Goal: Information Seeking & Learning: Learn about a topic

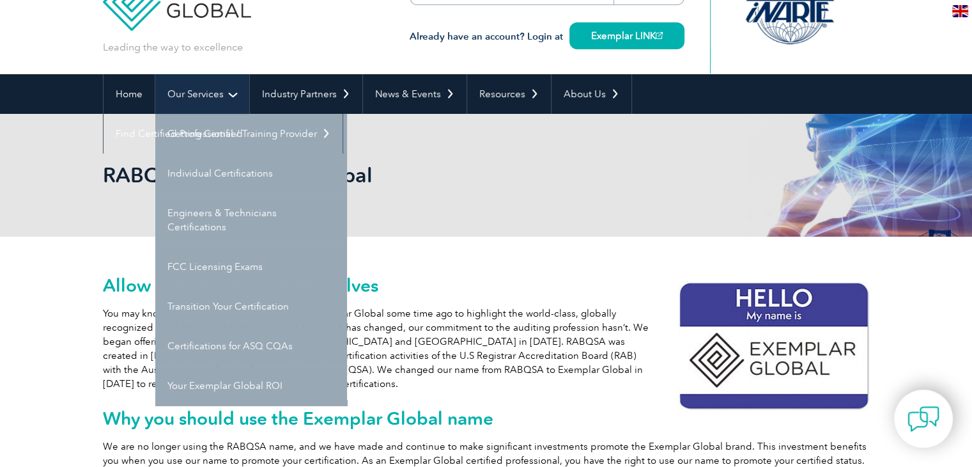
scroll to position [64, 0]
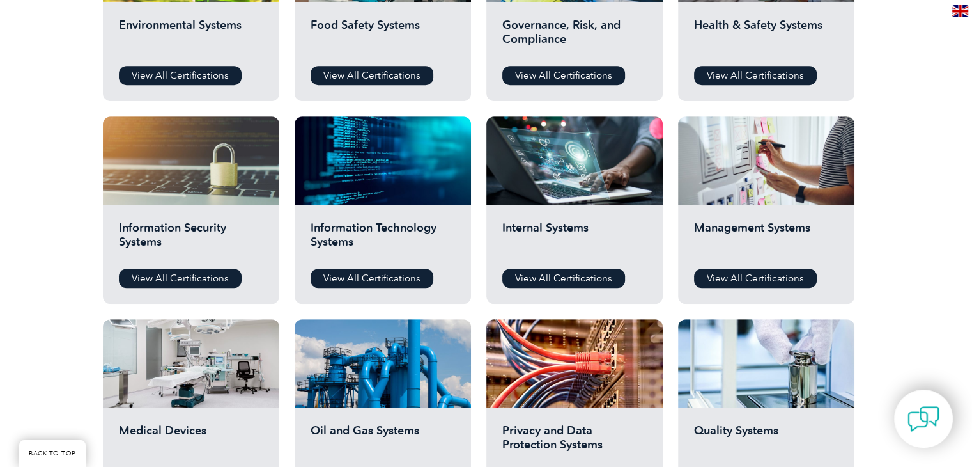
scroll to position [575, 0]
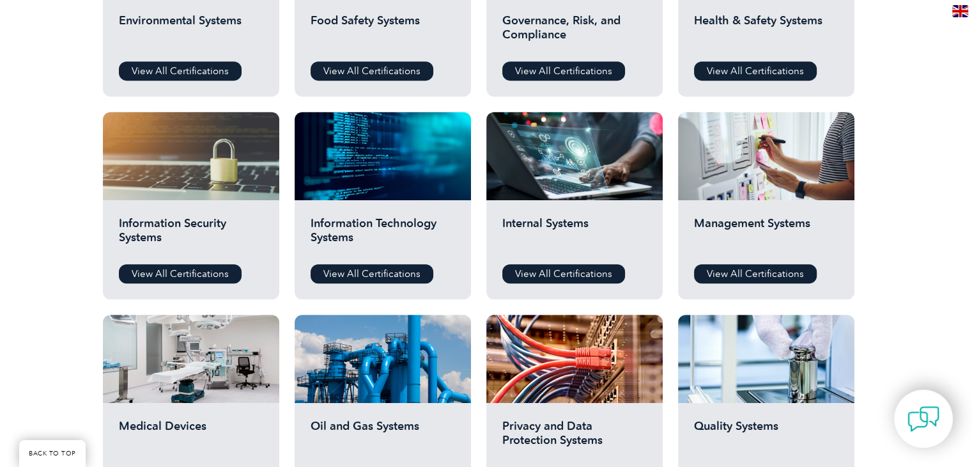
click at [217, 230] on h2 "Information Security Systems" at bounding box center [191, 235] width 144 height 38
click at [205, 273] on link "View All Certifications" at bounding box center [180, 273] width 123 height 19
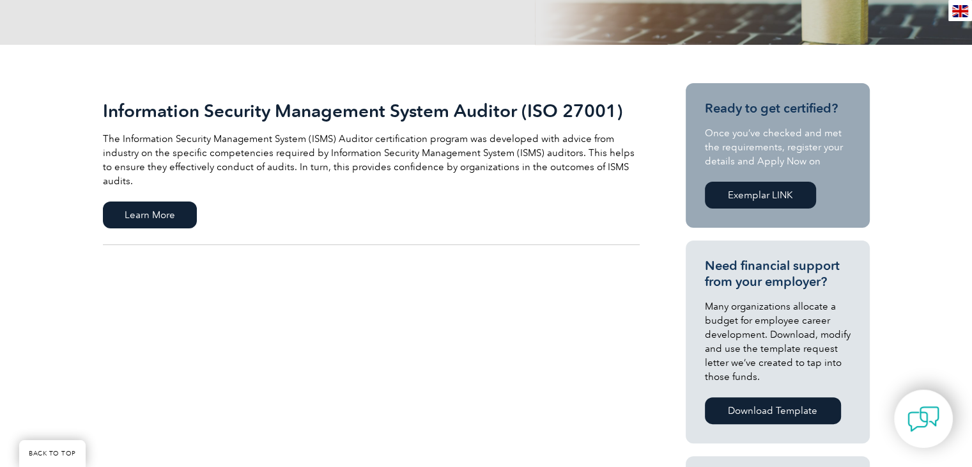
scroll to position [256, 0]
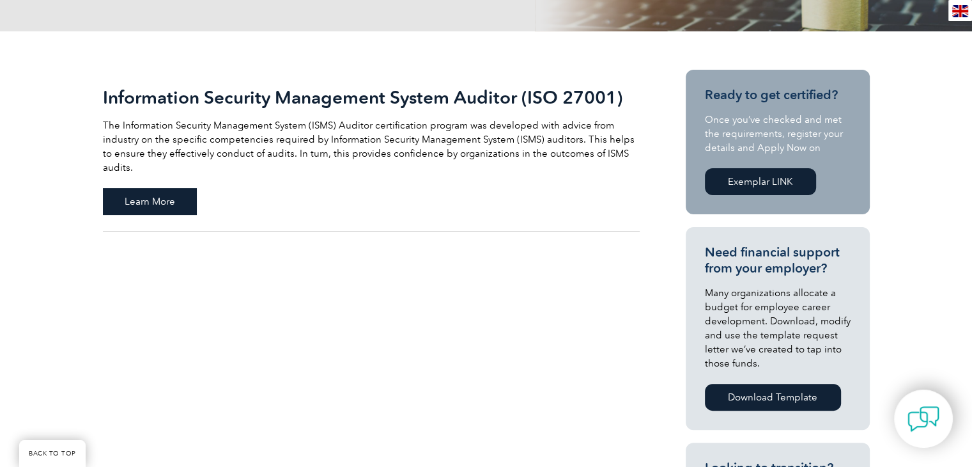
click at [159, 189] on span "Learn More" at bounding box center [150, 201] width 94 height 27
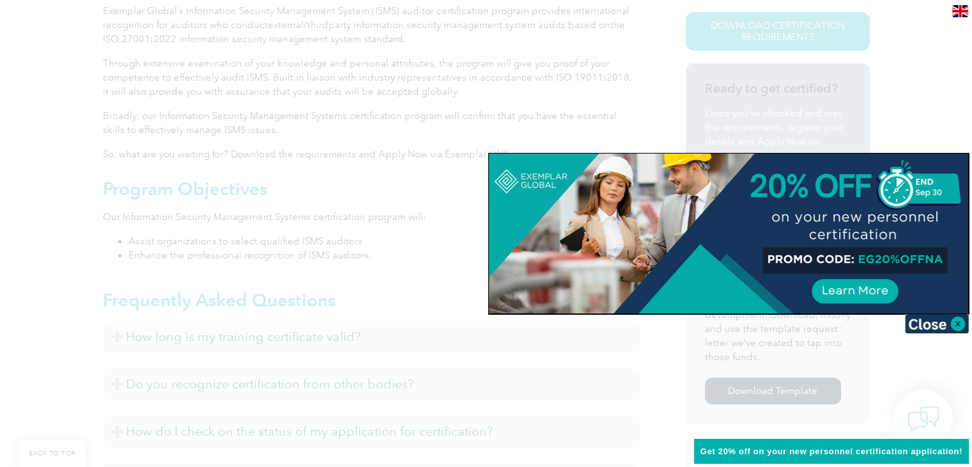
scroll to position [384, 0]
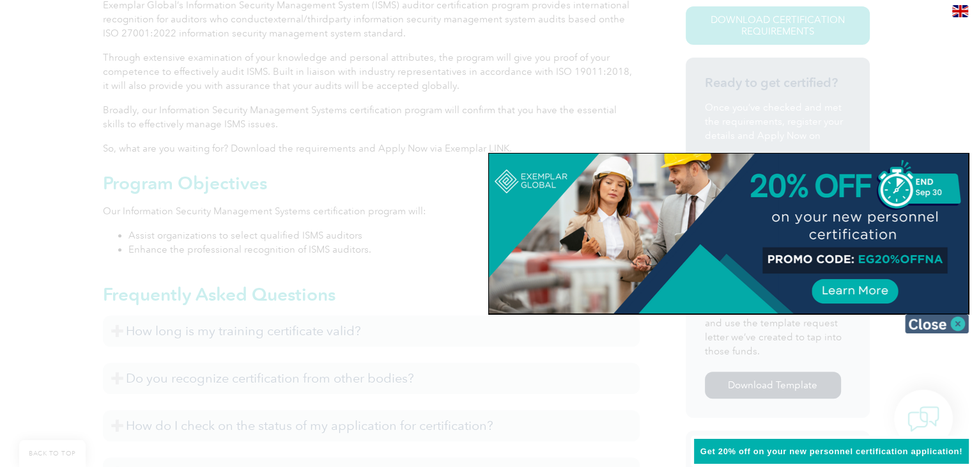
click at [936, 325] on img at bounding box center [937, 323] width 64 height 19
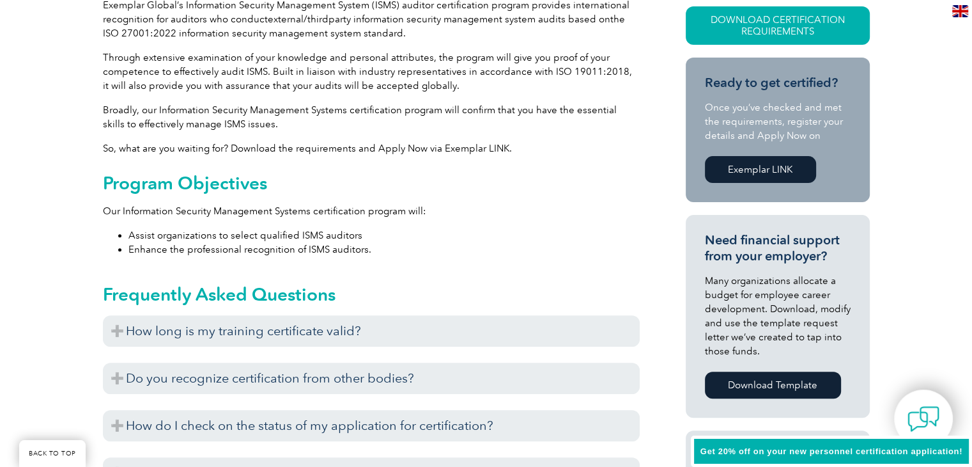
scroll to position [448, 0]
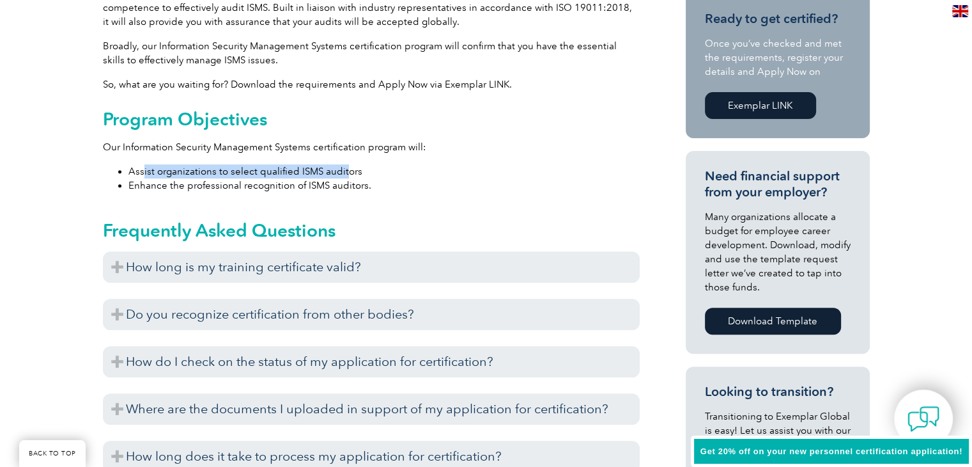
drag, startPoint x: 166, startPoint y: 169, endPoint x: 343, endPoint y: 164, distance: 176.5
click at [343, 164] on li "Assist organizations to select qualified ISMS auditors" at bounding box center [384, 171] width 511 height 14
drag, startPoint x: 159, startPoint y: 187, endPoint x: 323, endPoint y: 182, distance: 163.7
click at [323, 182] on li "Enhance the professional recognition of ISMS auditors." at bounding box center [384, 185] width 511 height 14
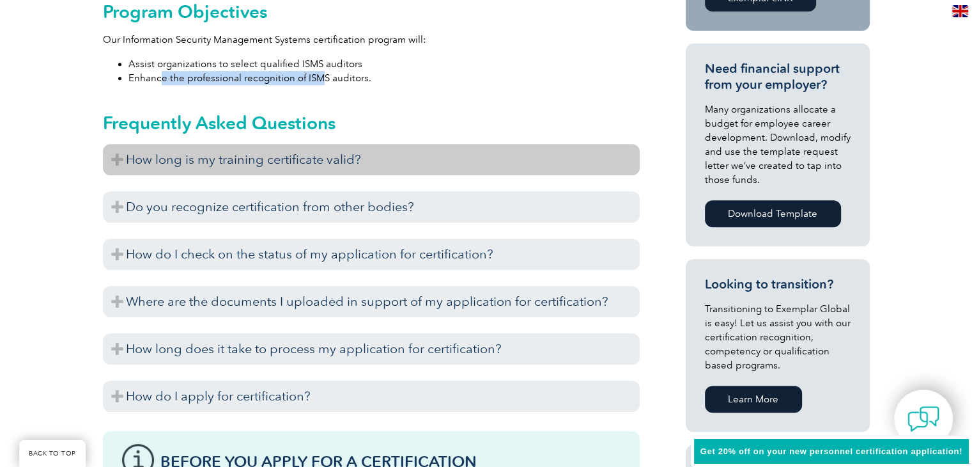
scroll to position [575, 0]
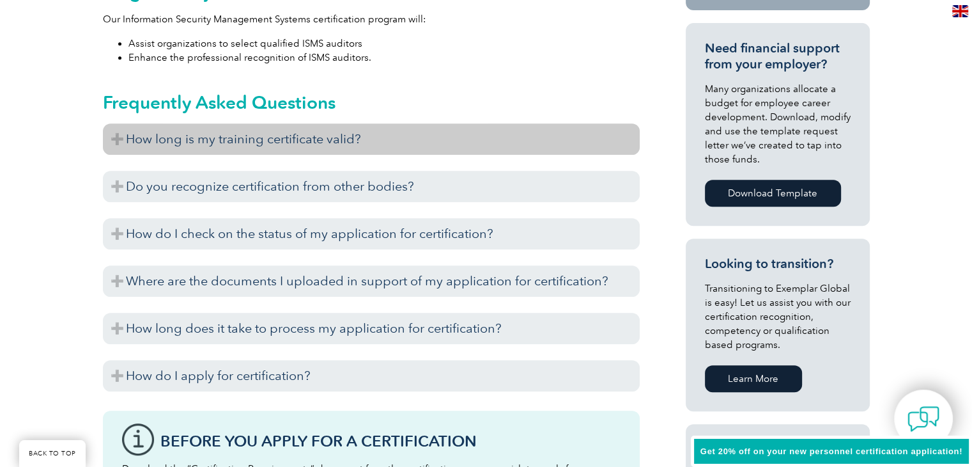
click at [344, 144] on h3 "How long is my training certificate valid?" at bounding box center [371, 138] width 537 height 31
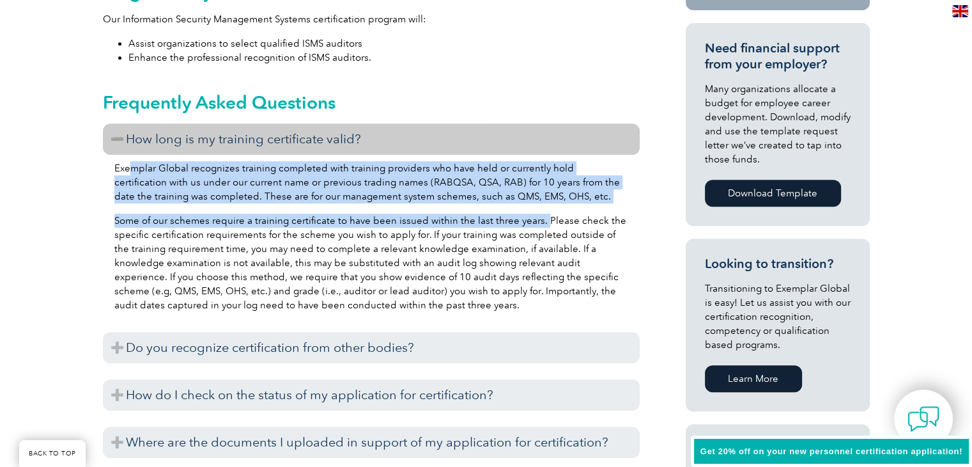
drag, startPoint x: 130, startPoint y: 164, endPoint x: 541, endPoint y: 204, distance: 412.4
click at [541, 204] on div "Exemplar Global recognizes training completed with training providers who have …" at bounding box center [371, 238] width 537 height 167
click at [286, 223] on p "Some of our schemes require a training certificate to have been issued within t…" at bounding box center [371, 263] width 514 height 98
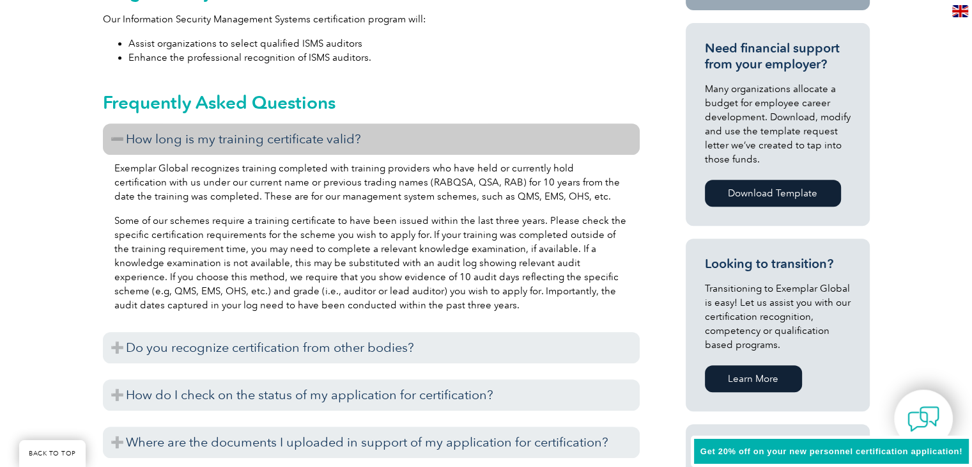
click at [286, 222] on p "Some of our schemes require a training certificate to have been issued within t…" at bounding box center [371, 263] width 514 height 98
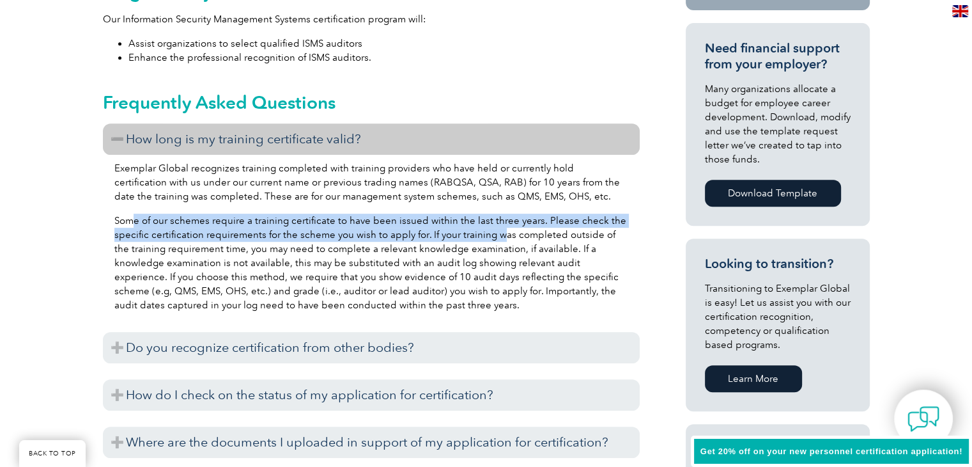
drag, startPoint x: 146, startPoint y: 215, endPoint x: 485, endPoint y: 240, distance: 339.8
click at [494, 237] on p "Some of our schemes require a training certificate to have been issued within t…" at bounding box center [371, 263] width 514 height 98
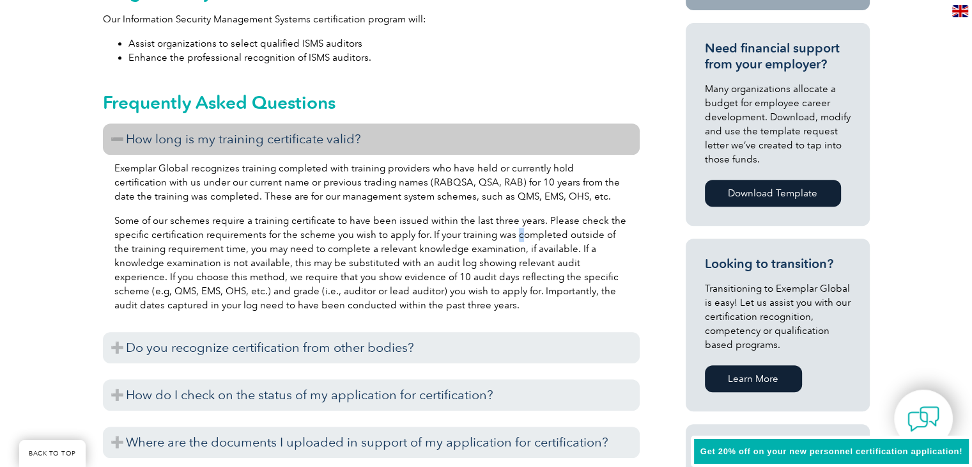
click at [513, 233] on p "Some of our schemes require a training certificate to have been issued within t…" at bounding box center [371, 263] width 514 height 98
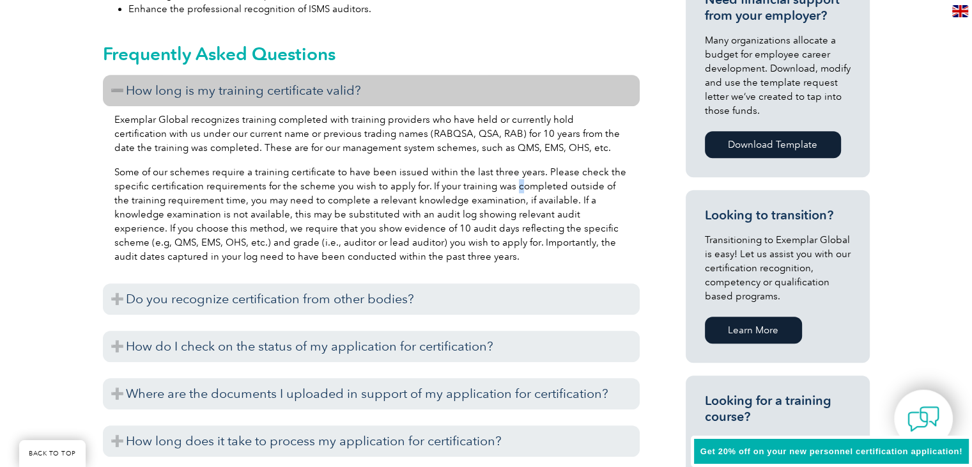
scroll to position [703, 0]
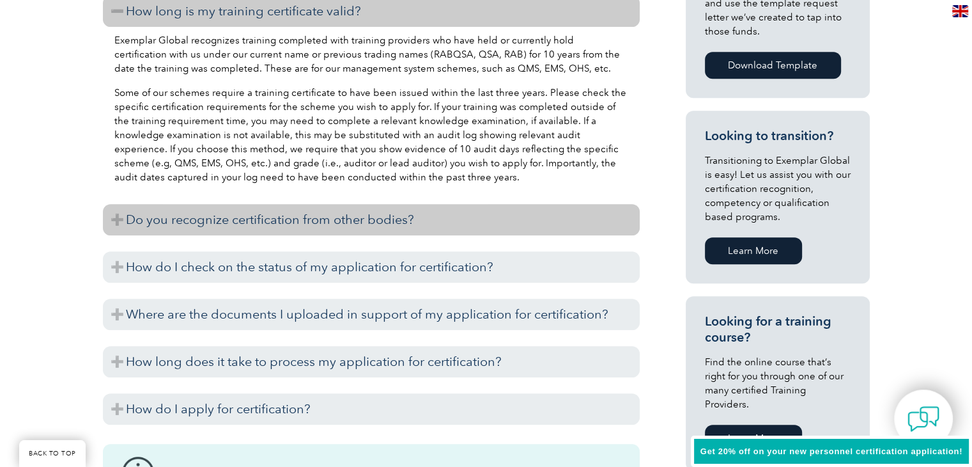
click at [432, 223] on h3 "Do you recognize certification from other bodies?" at bounding box center [371, 219] width 537 height 31
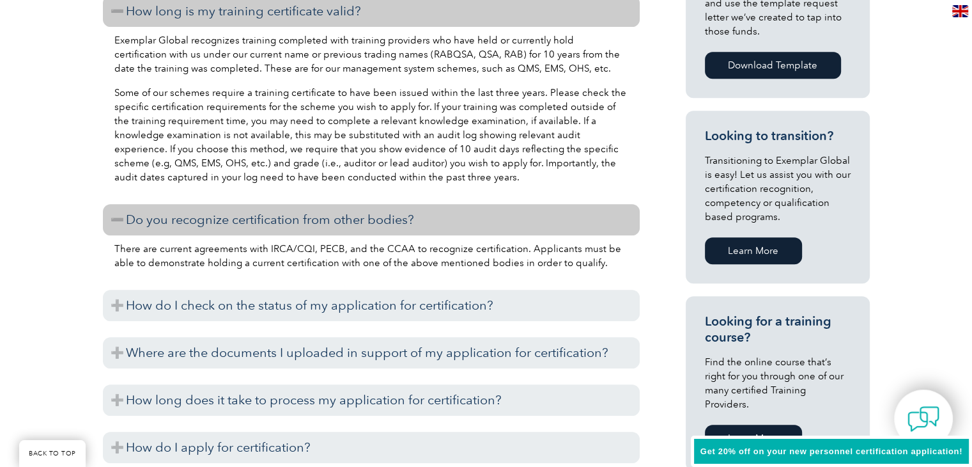
click at [432, 222] on h3 "Do you recognize certification from other bodies?" at bounding box center [371, 219] width 537 height 31
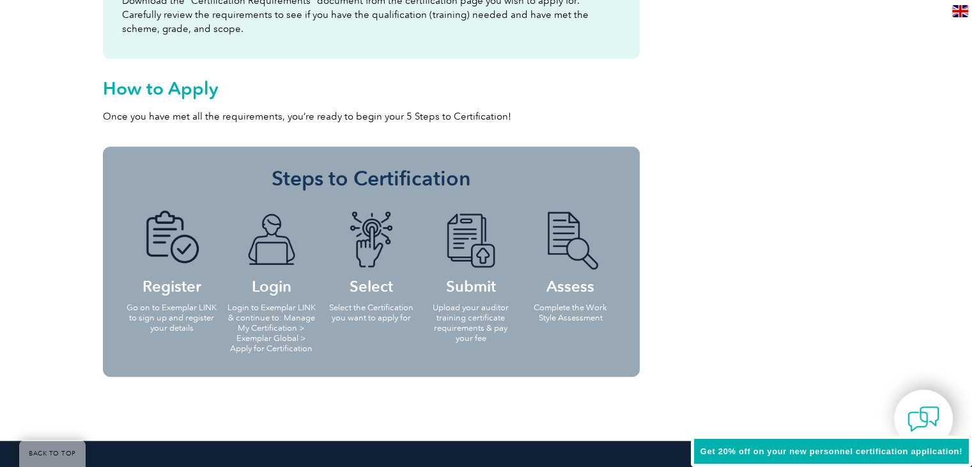
scroll to position [1279, 0]
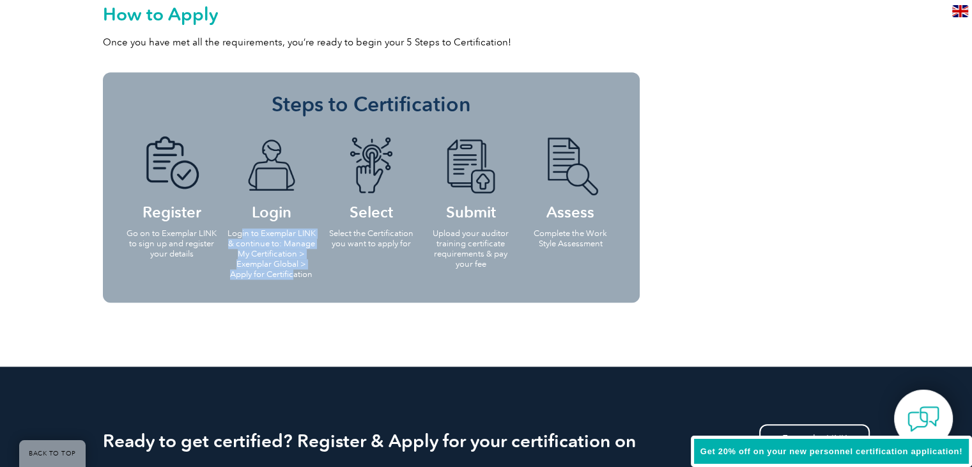
drag, startPoint x: 242, startPoint y: 230, endPoint x: 294, endPoint y: 274, distance: 68.9
click at [294, 274] on p "Login to Exemplar LINK & continue to: Manage My Certification > Exemplar Global…" at bounding box center [272, 253] width 92 height 51
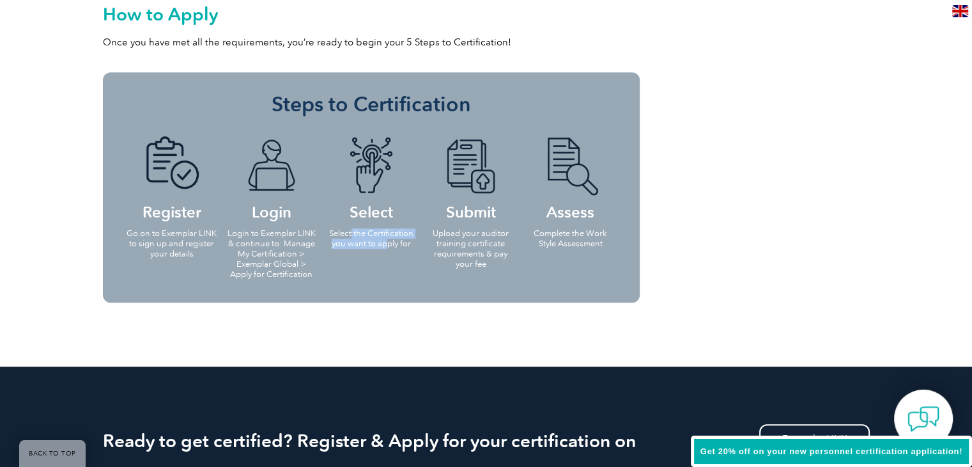
drag, startPoint x: 350, startPoint y: 230, endPoint x: 386, endPoint y: 249, distance: 40.3
click at [386, 249] on li "Select Select the Certification you want to apply for" at bounding box center [372, 191] width 100 height 136
drag, startPoint x: 463, startPoint y: 234, endPoint x: 483, endPoint y: 234, distance: 19.8
click at [483, 234] on p "Upload your auditor training certificate requirements & pay your fee" at bounding box center [471, 248] width 92 height 41
drag, startPoint x: 487, startPoint y: 237, endPoint x: 494, endPoint y: 264, distance: 28.5
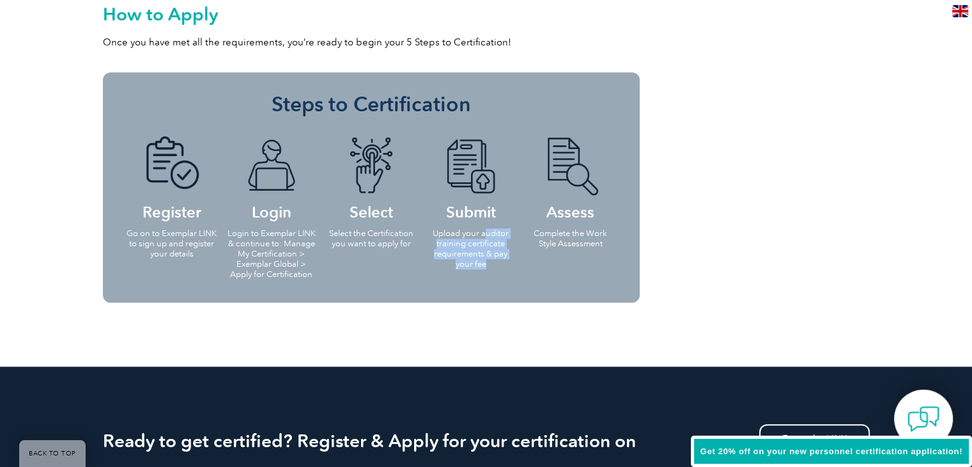
click at [494, 264] on p "Upload your auditor training certificate requirements & pay your fee" at bounding box center [471, 248] width 92 height 41
drag, startPoint x: 553, startPoint y: 235, endPoint x: 598, endPoint y: 248, distance: 47.2
click at [598, 248] on li "Assess Complete the Work Style Assessment" at bounding box center [571, 191] width 100 height 136
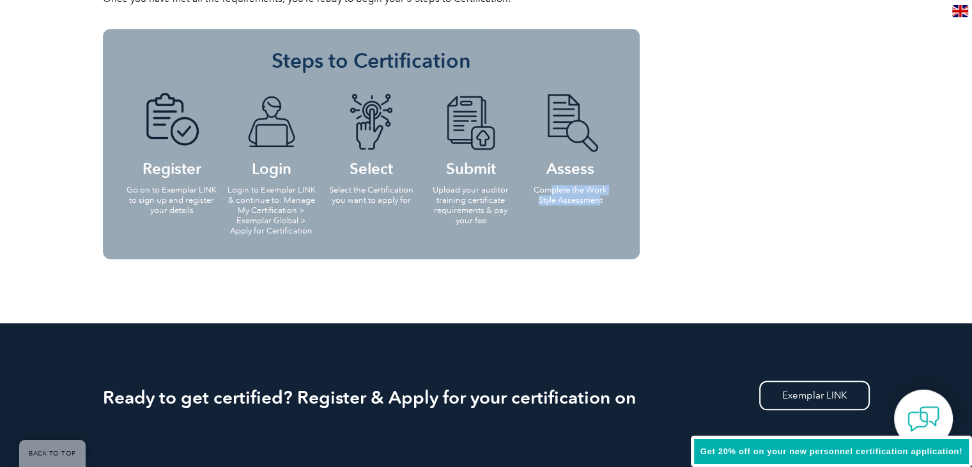
scroll to position [1343, 0]
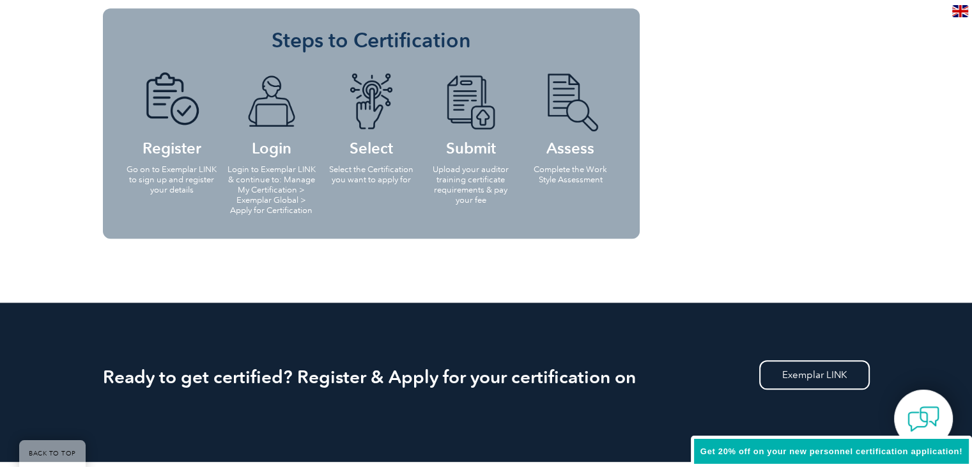
click at [596, 220] on ul "Register Go on to Exemplar LINK to sign up and register your details Login Logi…" at bounding box center [371, 142] width 499 height 166
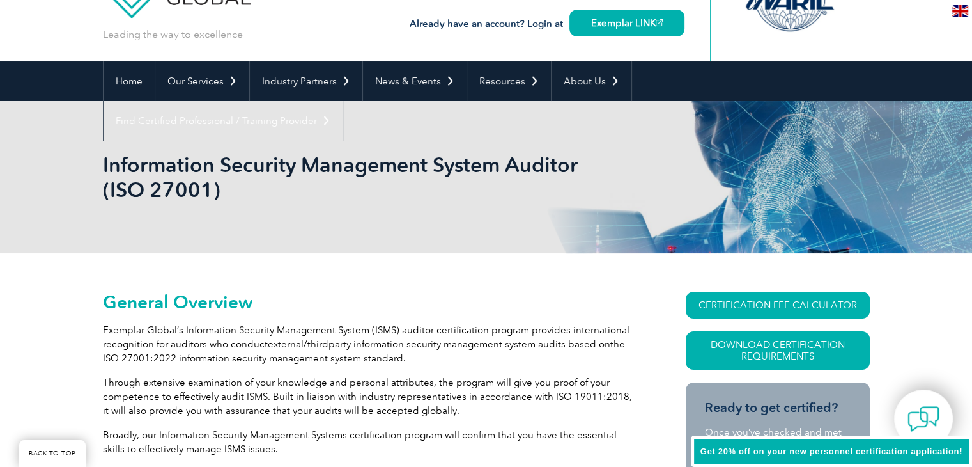
scroll to position [256, 0]
